Goal: Task Accomplishment & Management: Complete application form

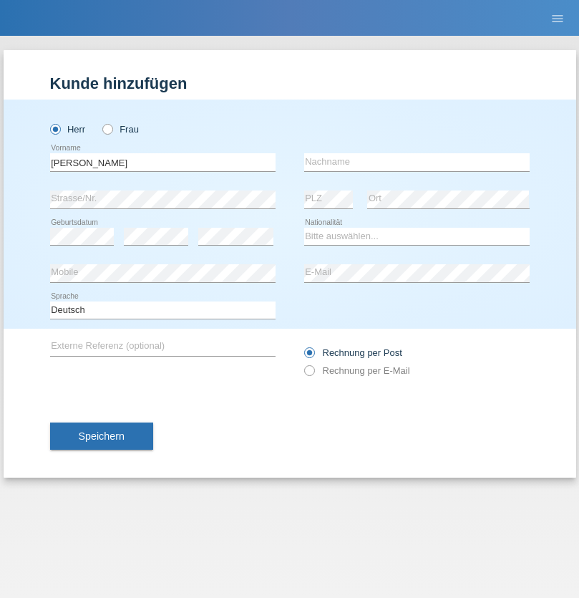
type input "Csaba Mikós"
click at [417, 162] on input "text" at bounding box center [416, 162] width 225 height 18
type input "Boros"
select select "MG"
select select "C"
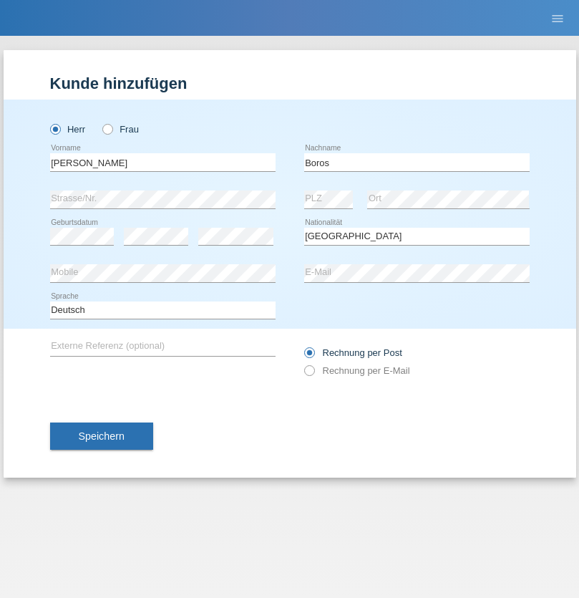
select select "01"
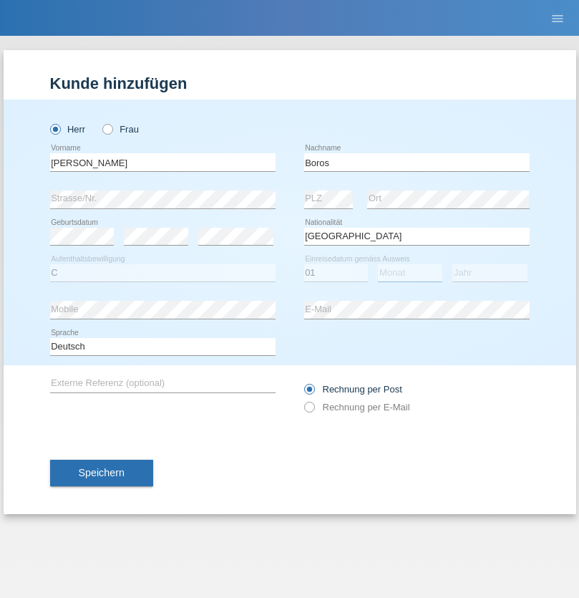
select select "01"
select select "2021"
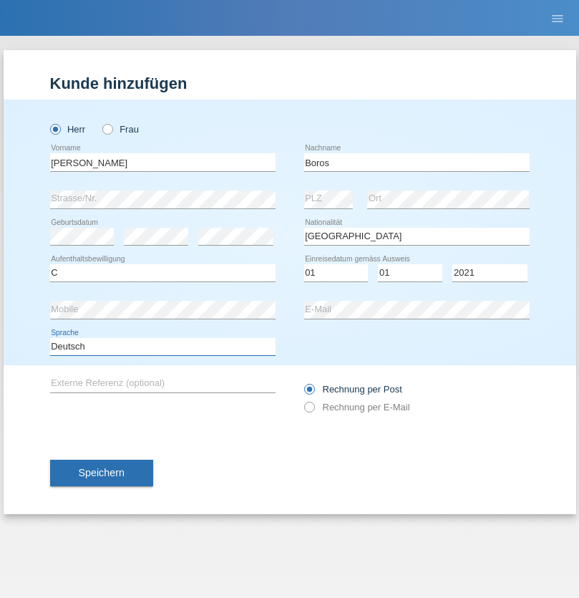
select select "en"
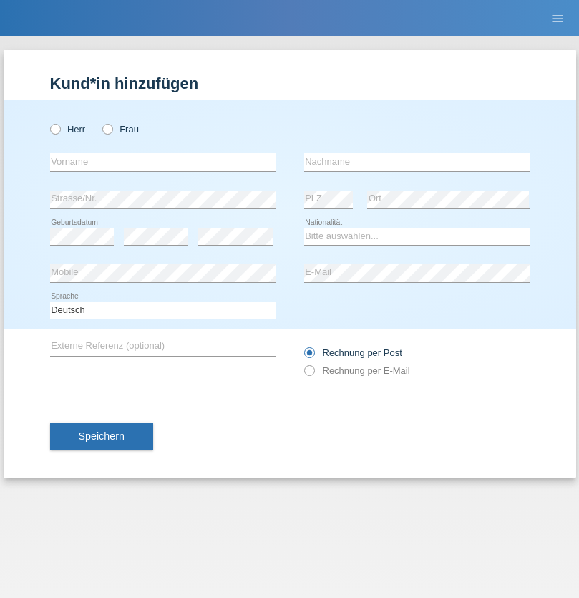
radio input "true"
click at [162, 162] on input "text" at bounding box center [162, 162] width 225 height 18
type input "firat"
click at [417, 162] on input "text" at bounding box center [416, 162] width 225 height 18
type input "kara"
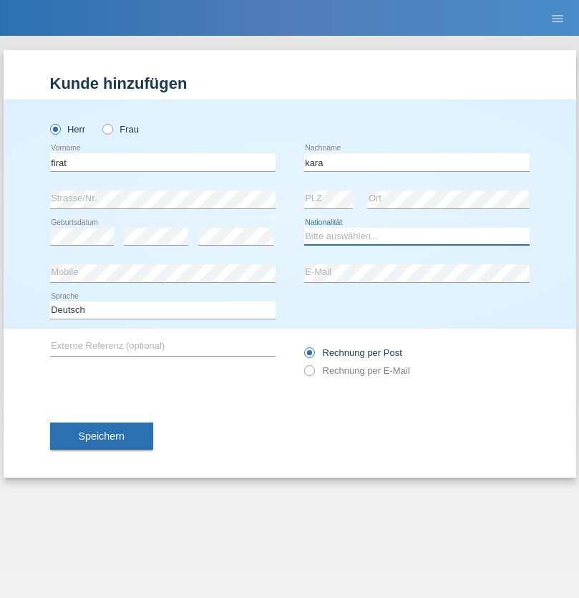
select select "CH"
radio input "true"
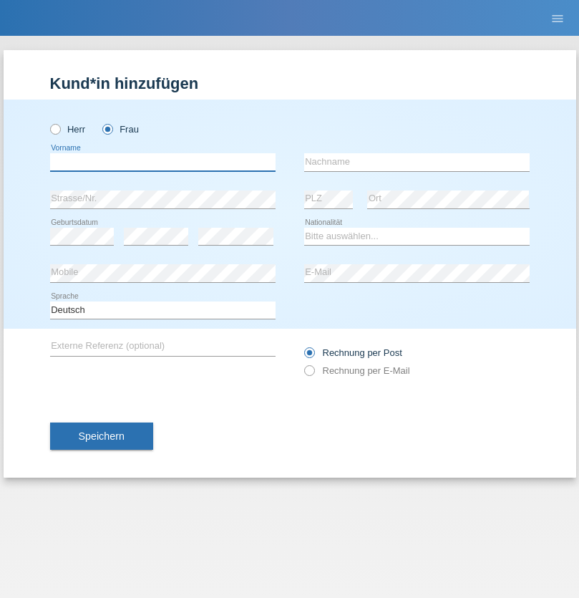
click at [162, 162] on input "text" at bounding box center [162, 162] width 225 height 18
type input "Nuria"
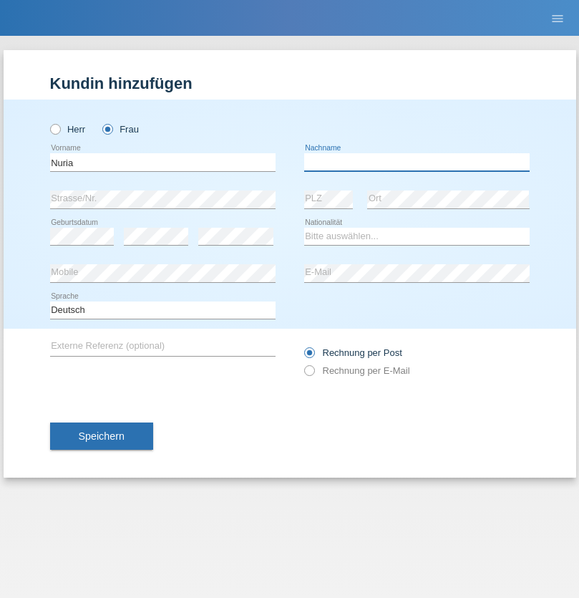
click at [417, 162] on input "text" at bounding box center [416, 162] width 225 height 18
type input "D'Antino"
select select "CH"
